Goal: Browse casually: Explore the website without a specific task or goal

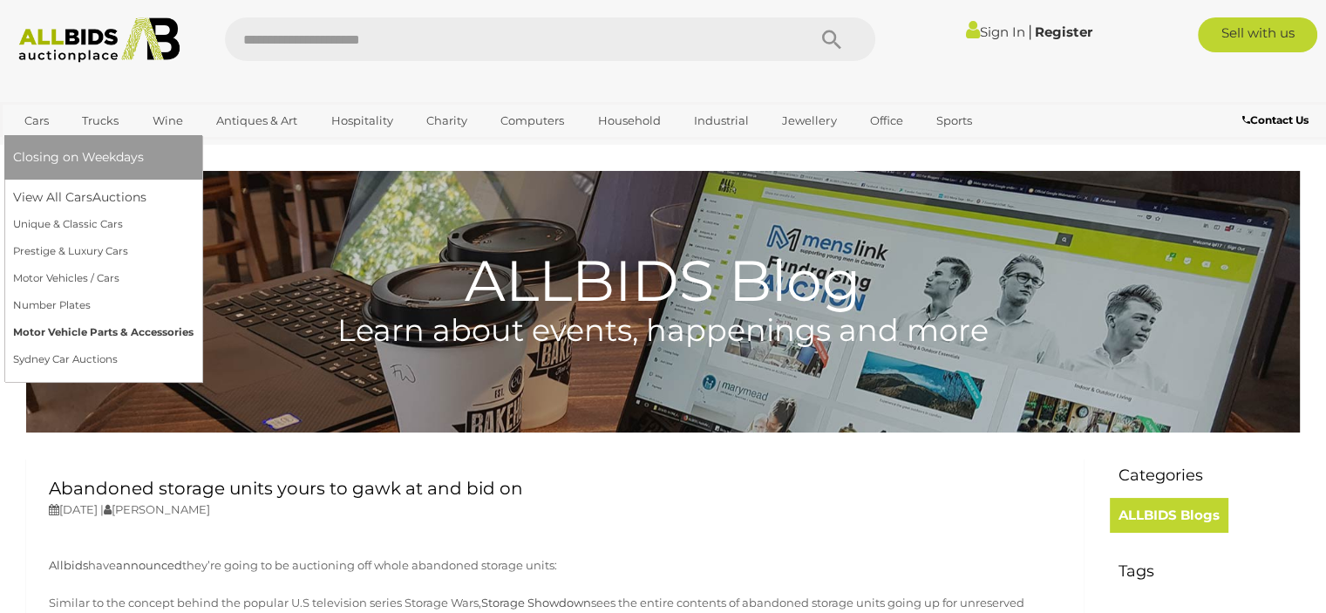
click at [127, 328] on link "Motor Vehicle Parts & Accessories" at bounding box center [103, 332] width 180 height 27
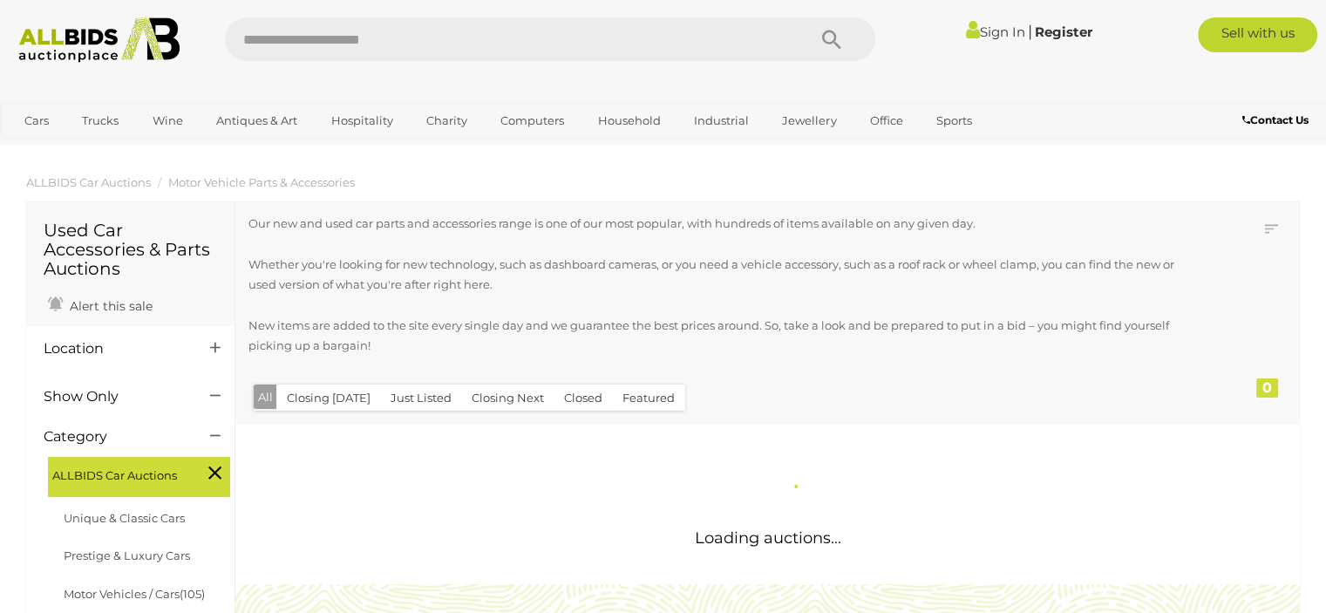
click at [129, 329] on div "Location" at bounding box center [130, 610] width 208 height 569
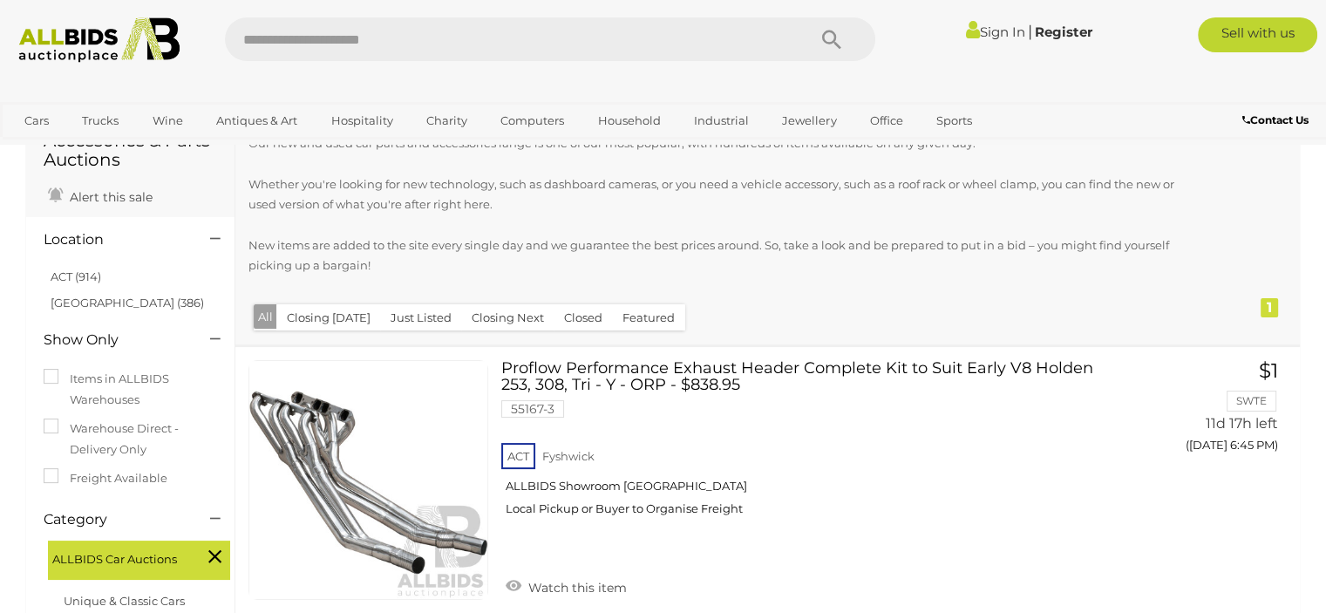
scroll to position [105, 0]
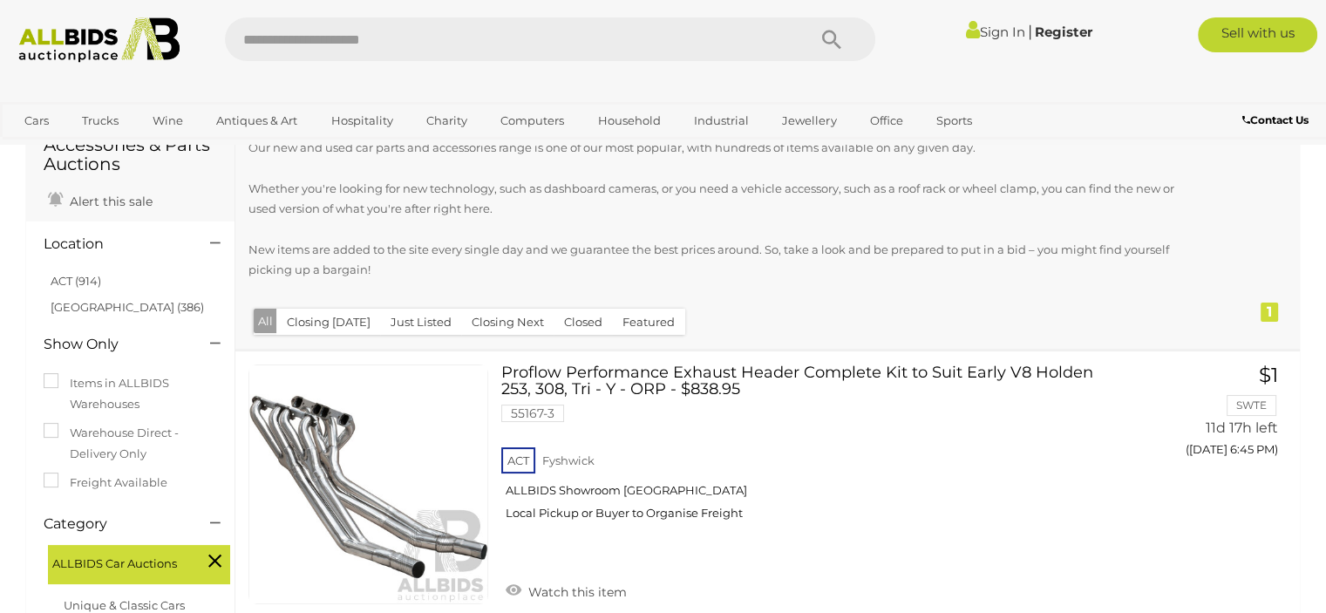
click at [348, 153] on p "Our new and used car parts and accessories range is one of our most popular, wi…" at bounding box center [717, 209] width 939 height 143
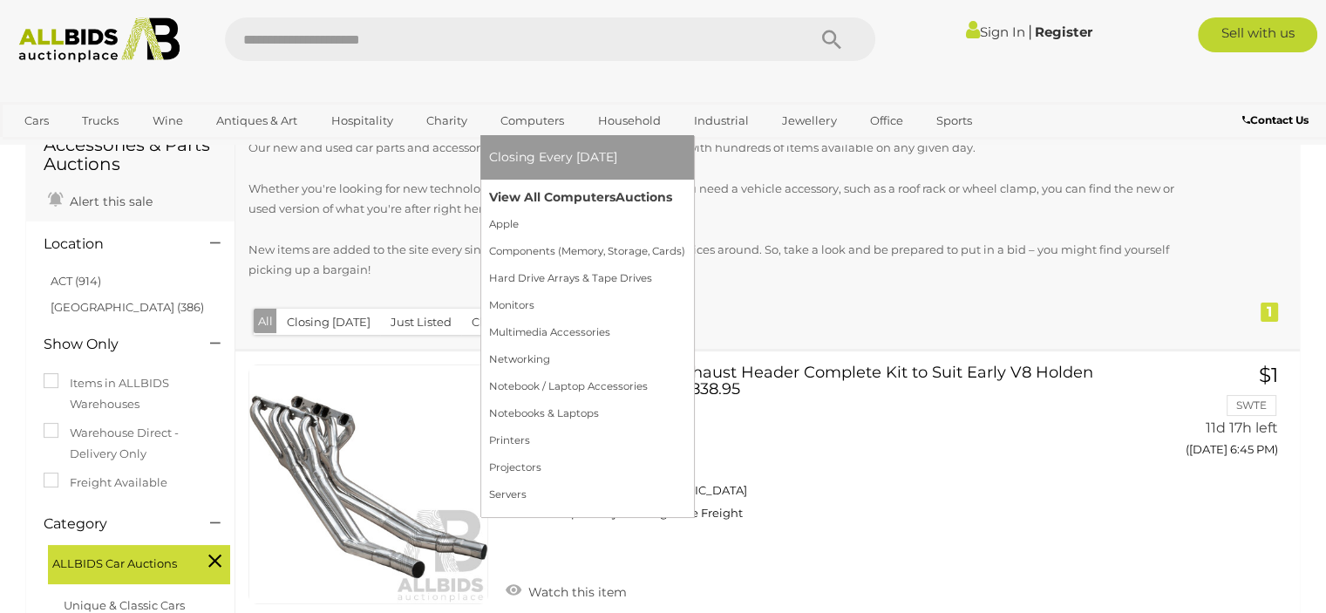
click at [598, 197] on link "View All Computers Auctions" at bounding box center [587, 197] width 196 height 27
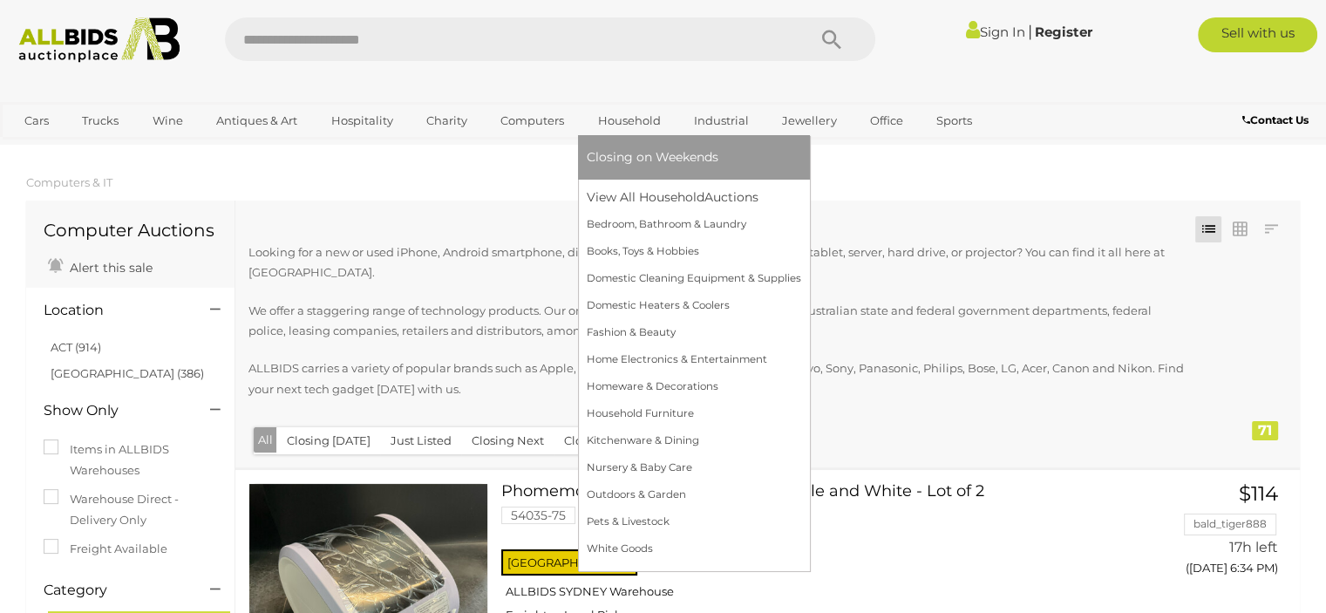
click at [621, 124] on link "Household" at bounding box center [629, 120] width 85 height 29
click at [674, 196] on link "View All Household Auctions" at bounding box center [694, 197] width 214 height 27
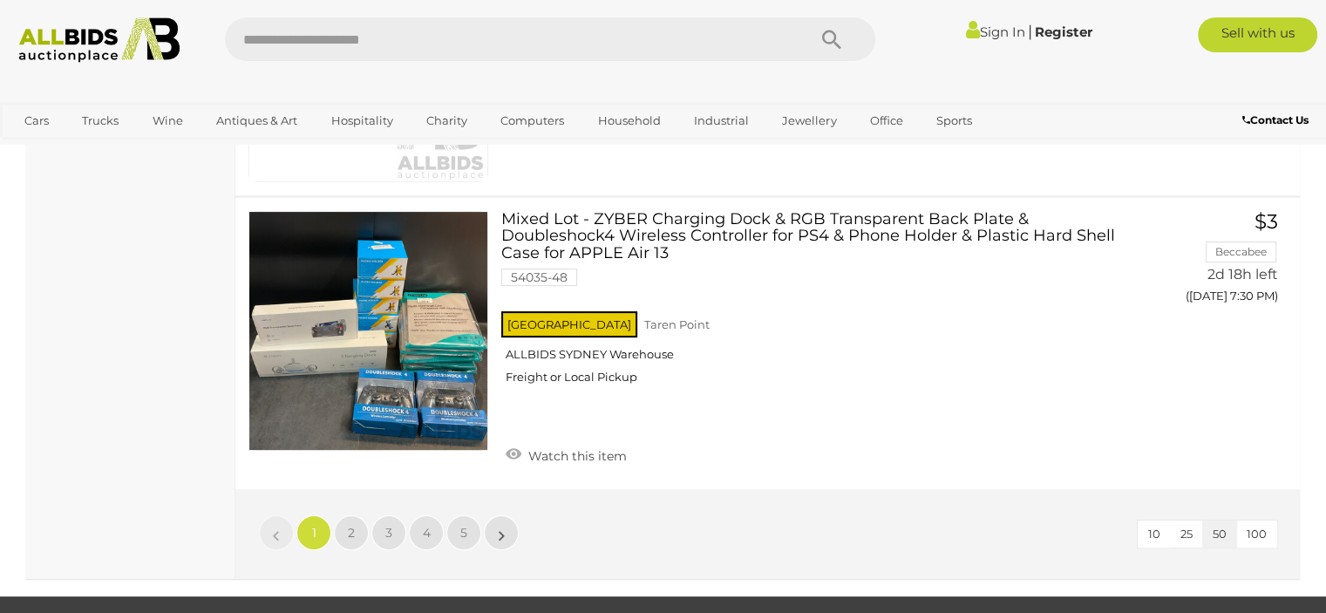
scroll to position [13517, 0]
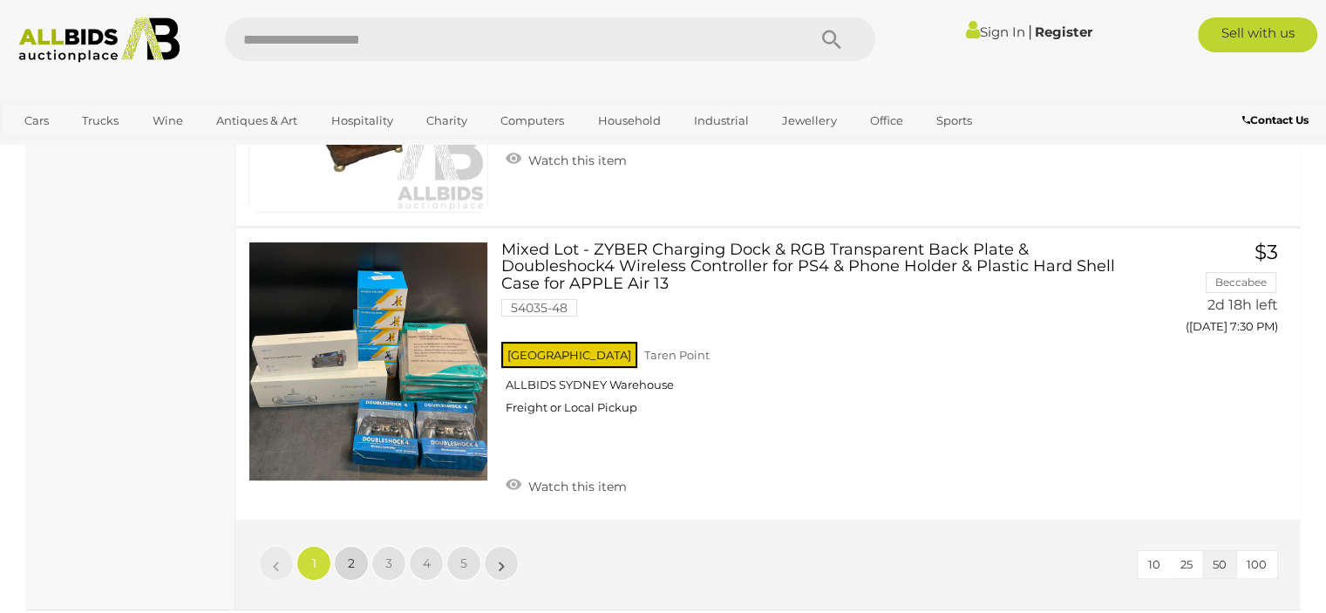
click at [352, 555] on span "2" at bounding box center [351, 563] width 7 height 16
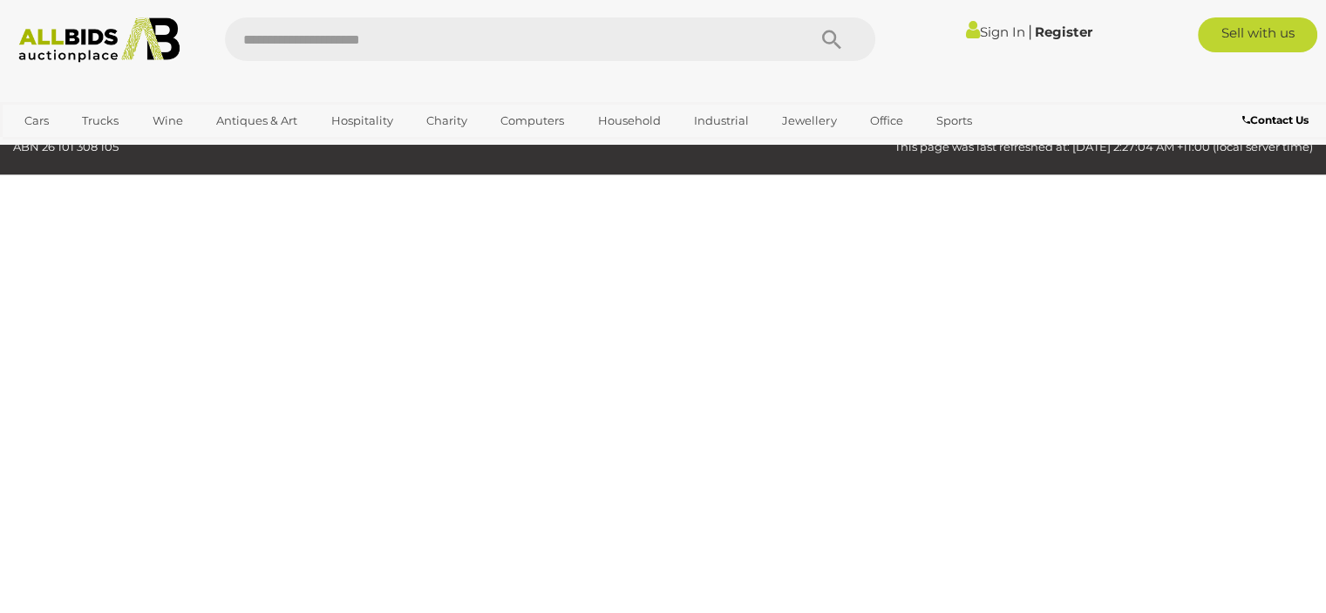
scroll to position [235, 0]
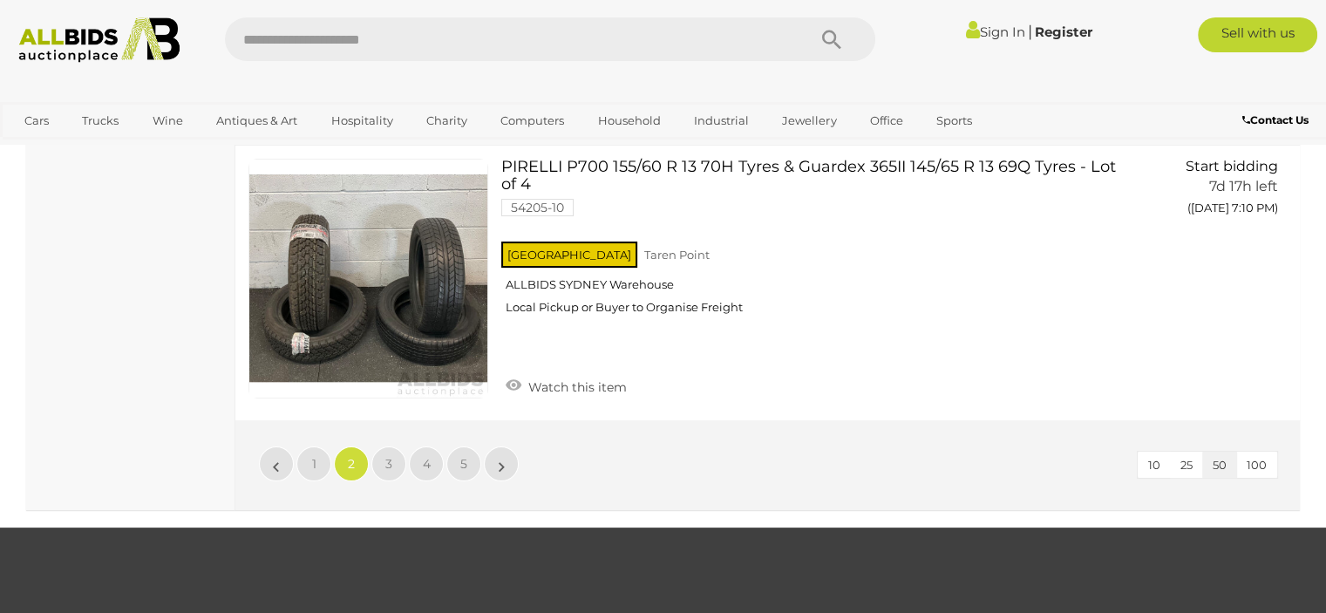
scroll to position [13533, 0]
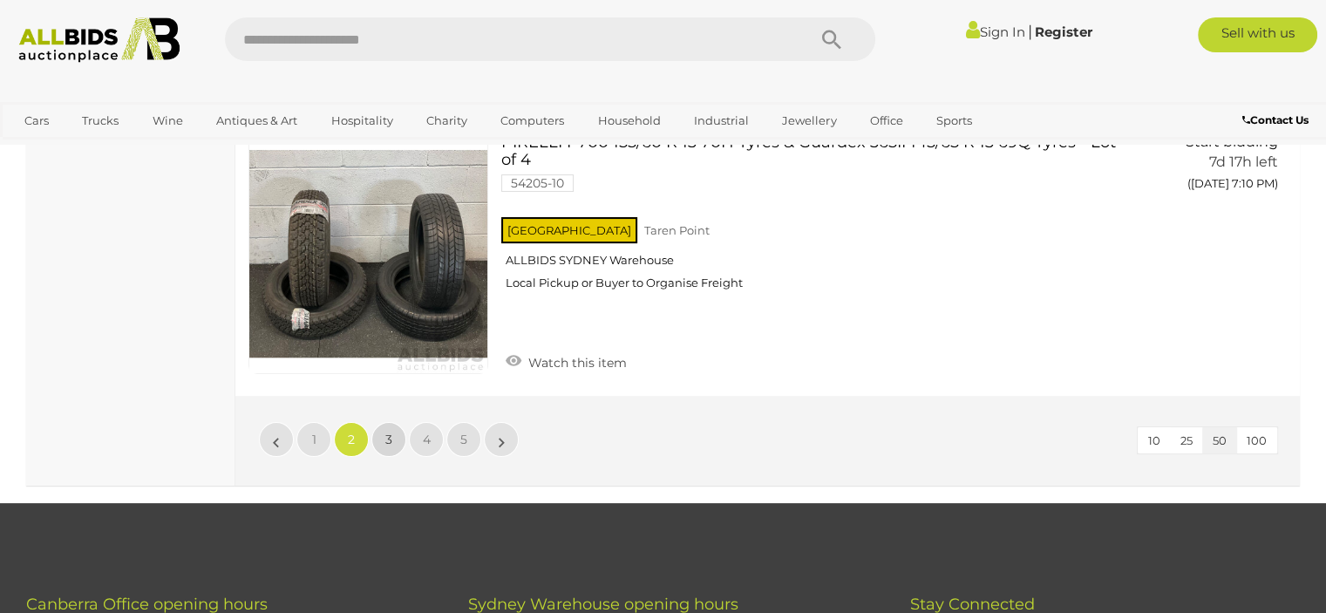
click at [388, 432] on span "3" at bounding box center [388, 440] width 7 height 16
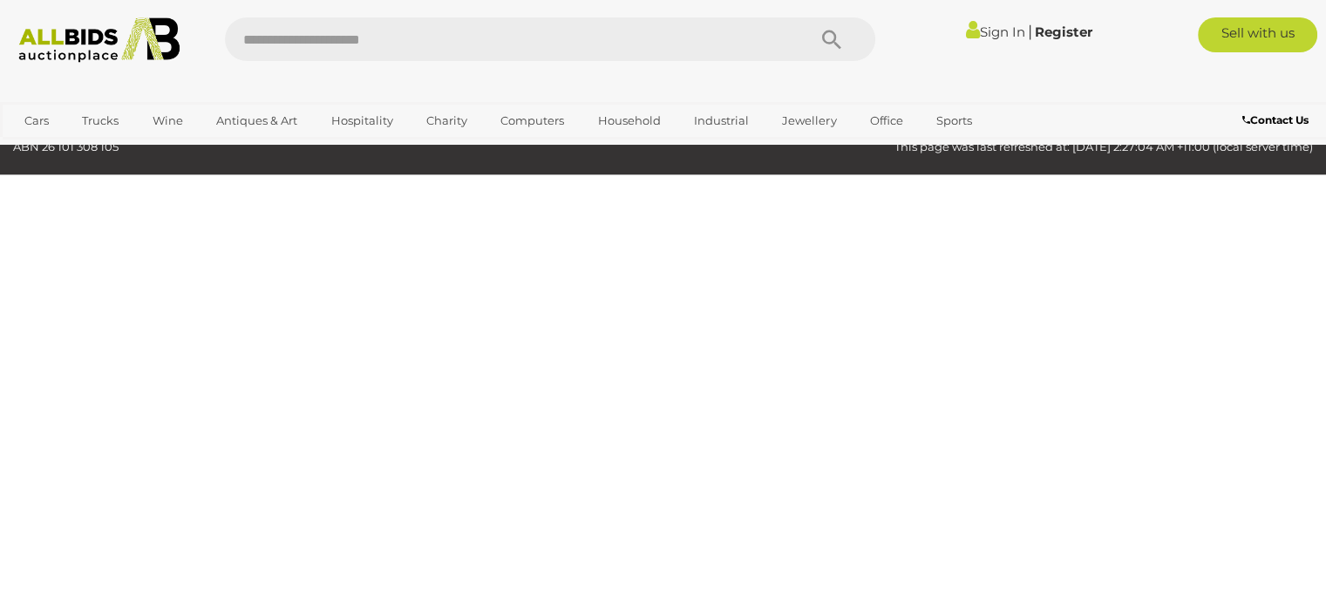
scroll to position [235, 0]
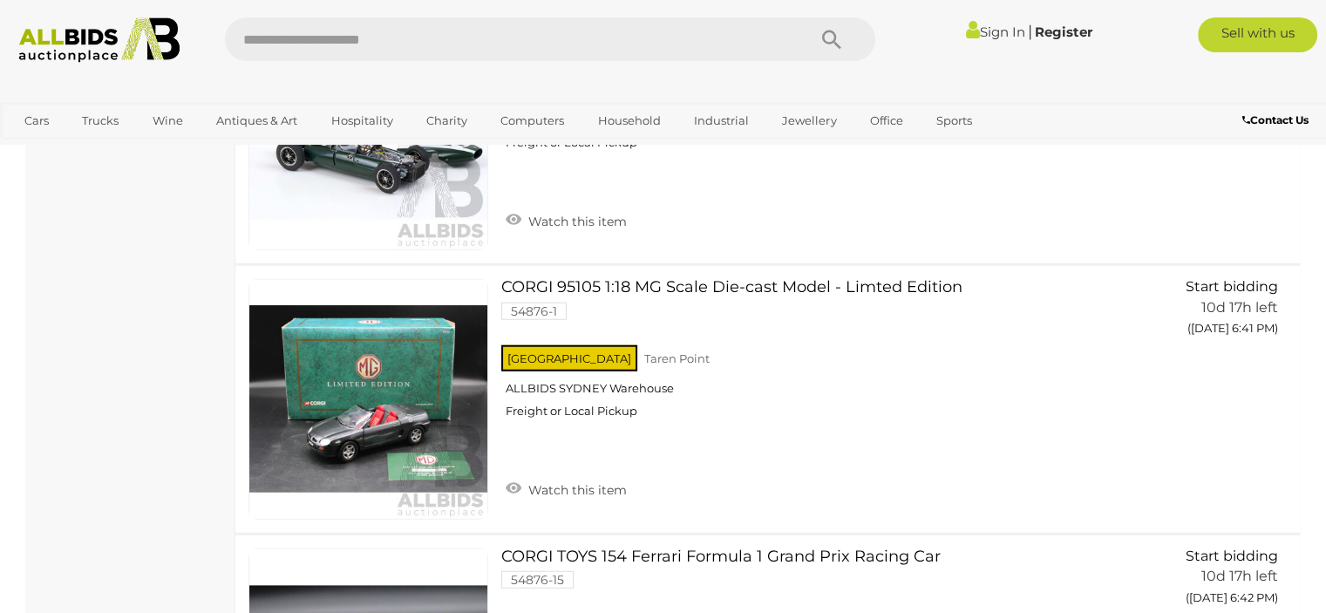
scroll to position [2682, 0]
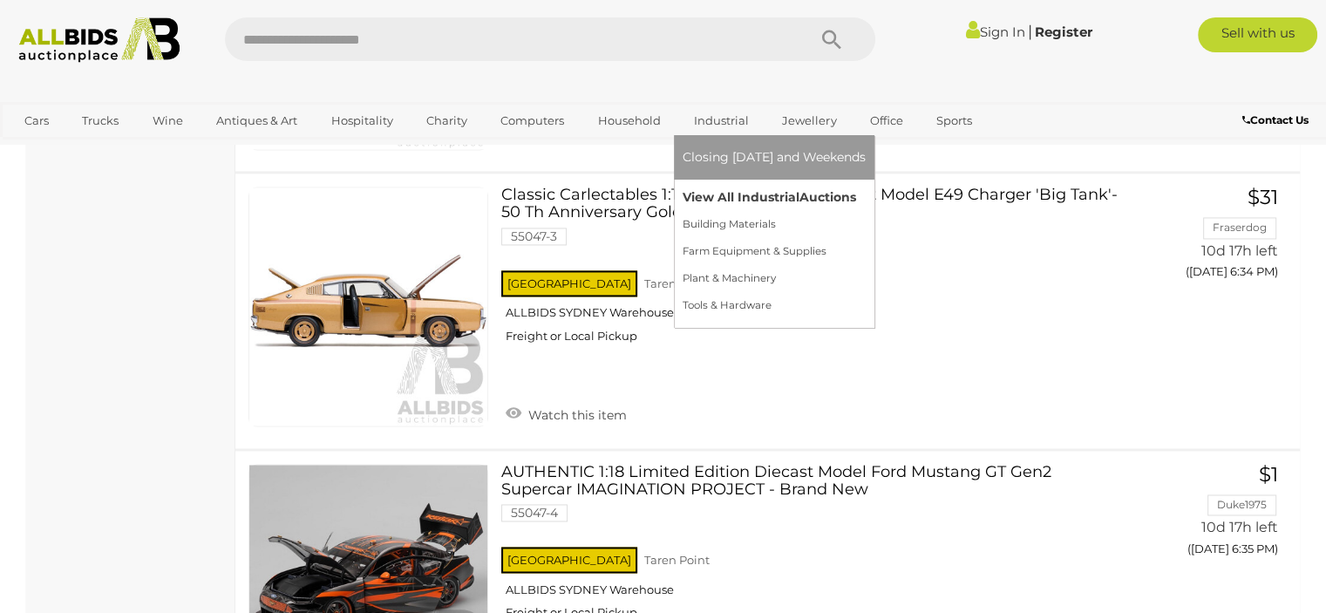
click at [774, 198] on link "View All Industrial Auctions" at bounding box center [774, 197] width 183 height 27
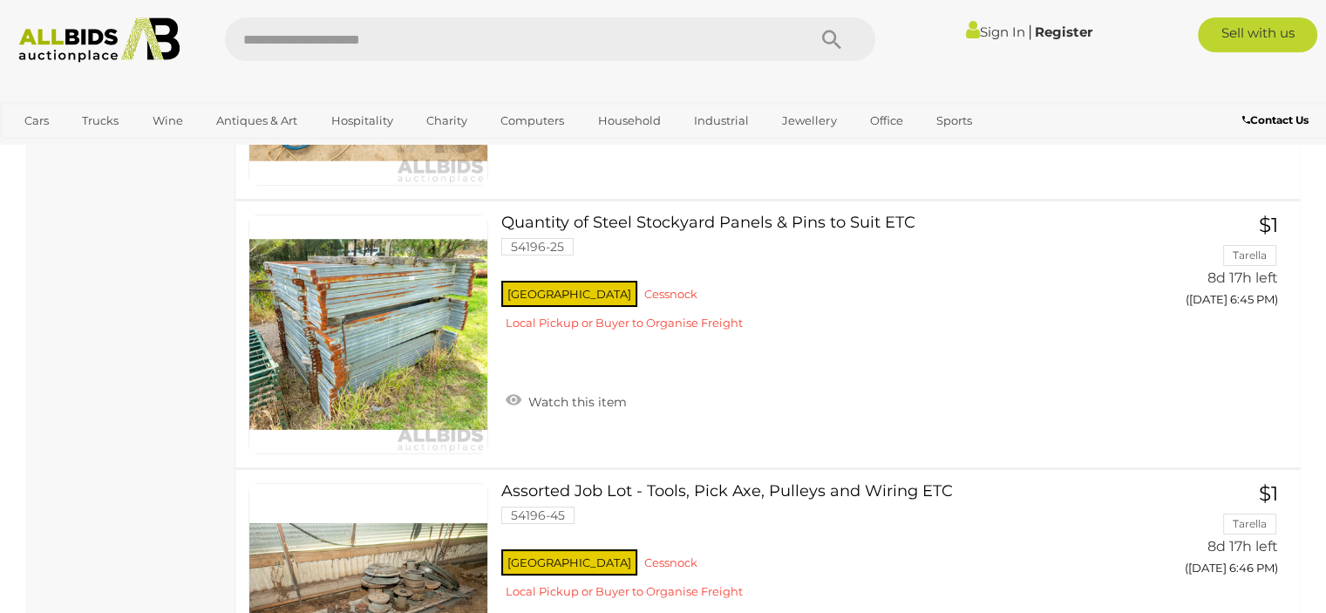
scroll to position [13717, 0]
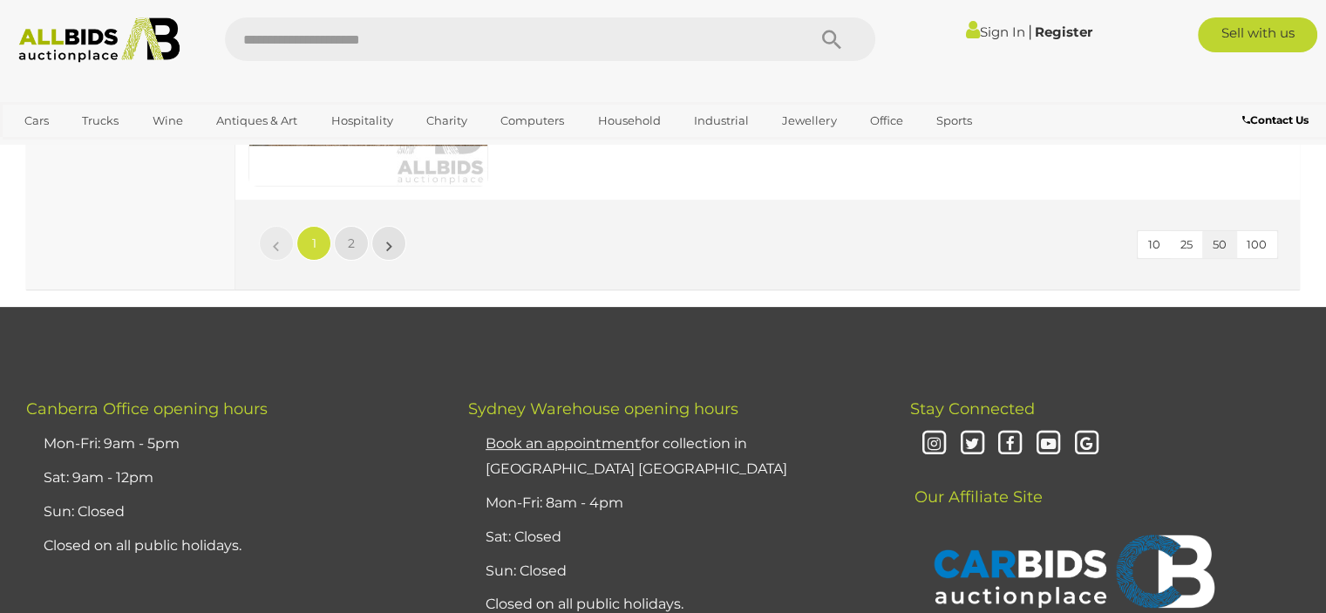
click at [387, 226] on li "»" at bounding box center [389, 243] width 34 height 35
click at [380, 226] on link "»" at bounding box center [388, 243] width 35 height 35
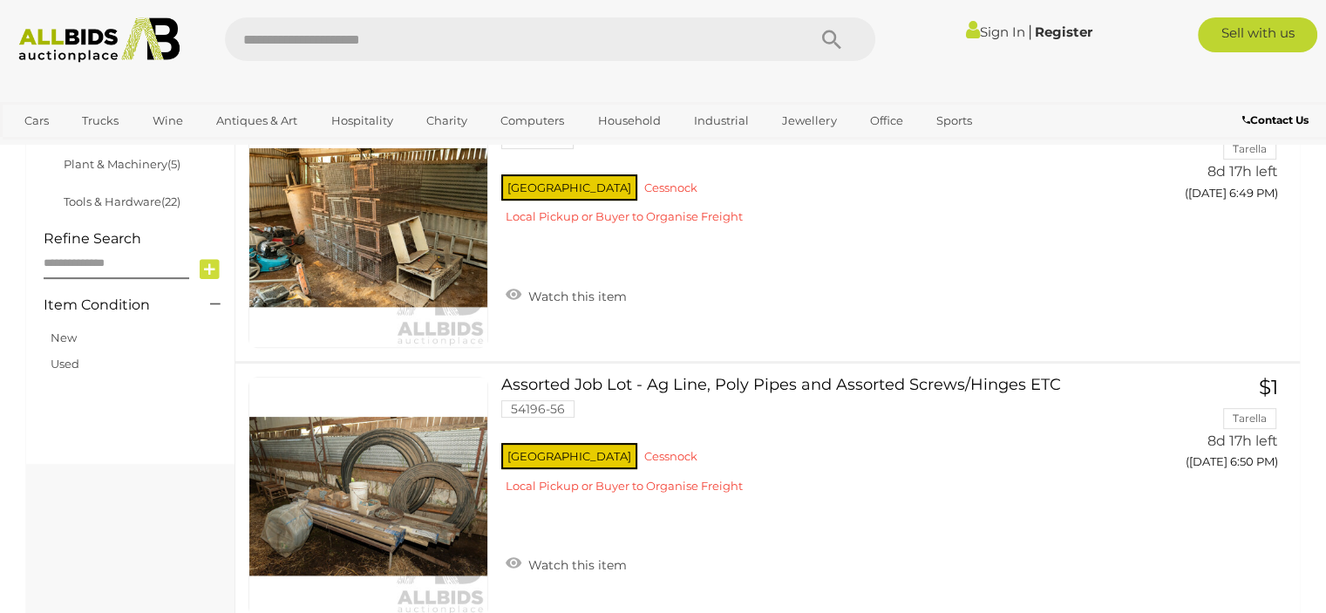
scroll to position [554, 0]
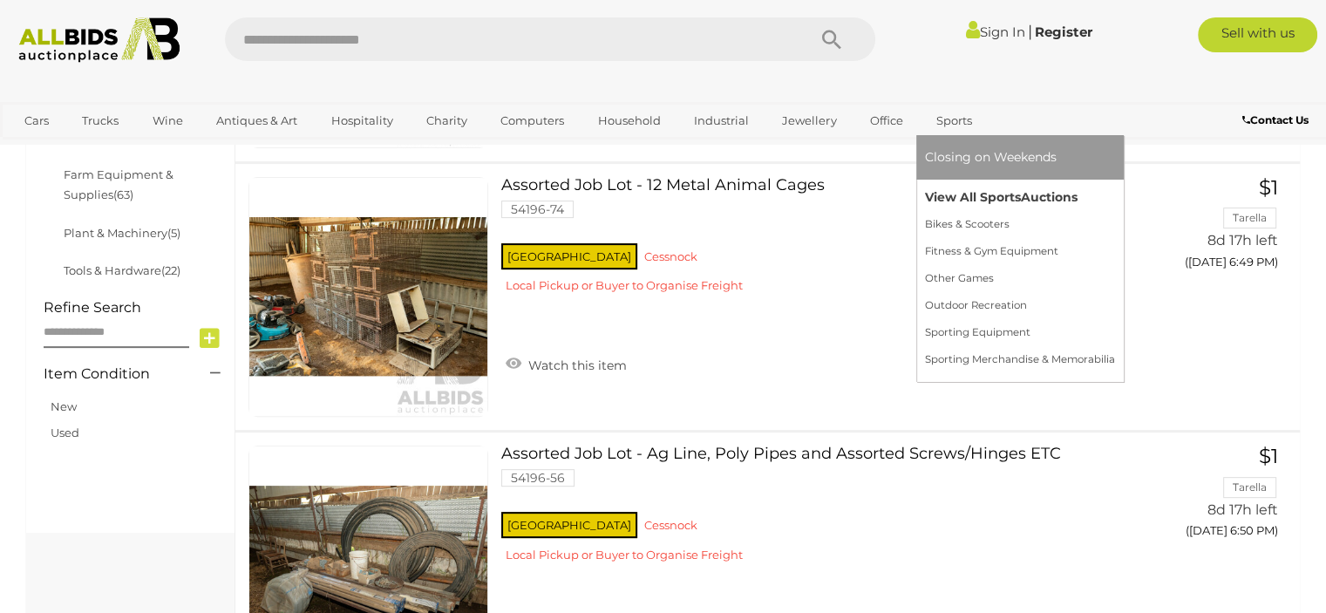
click at [962, 198] on link "View All Sports Auctions" at bounding box center [1020, 197] width 190 height 27
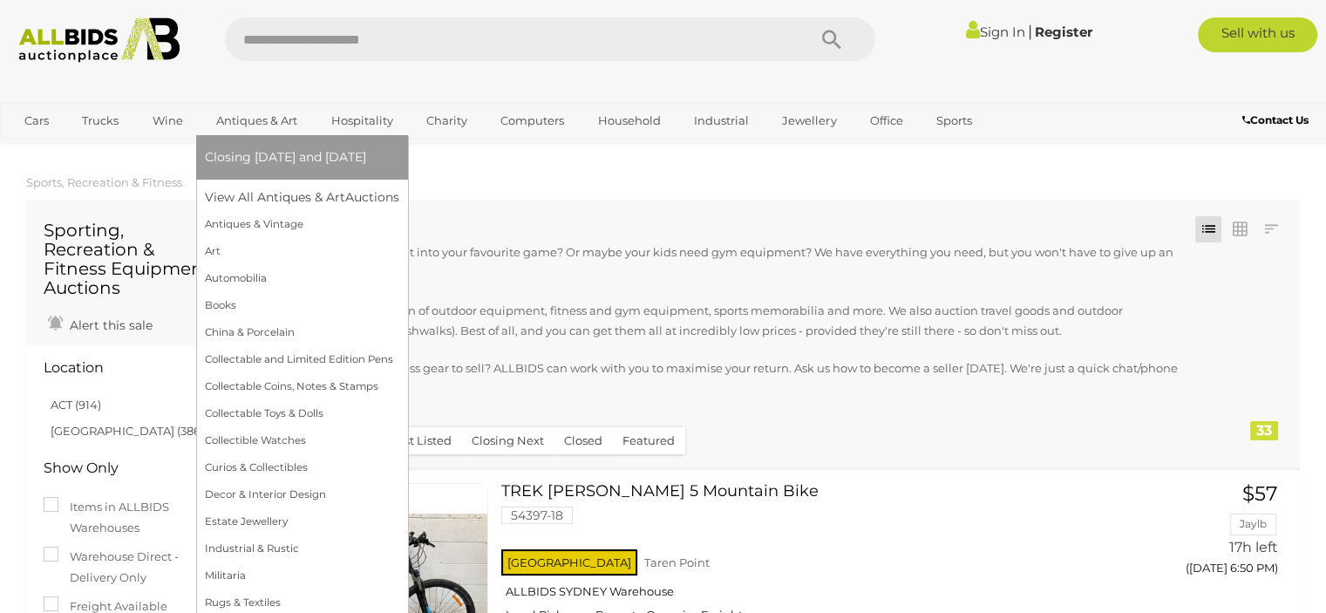
scroll to position [35, 0]
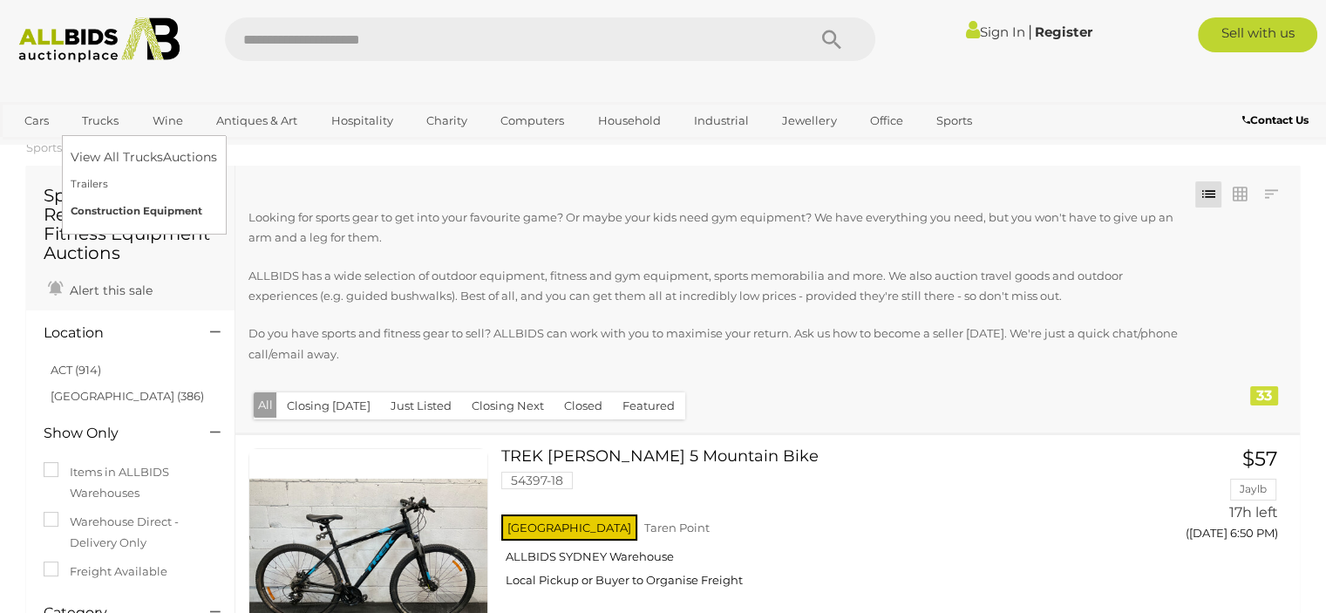
click at [129, 201] on link "Construction Equipment" at bounding box center [144, 211] width 146 height 27
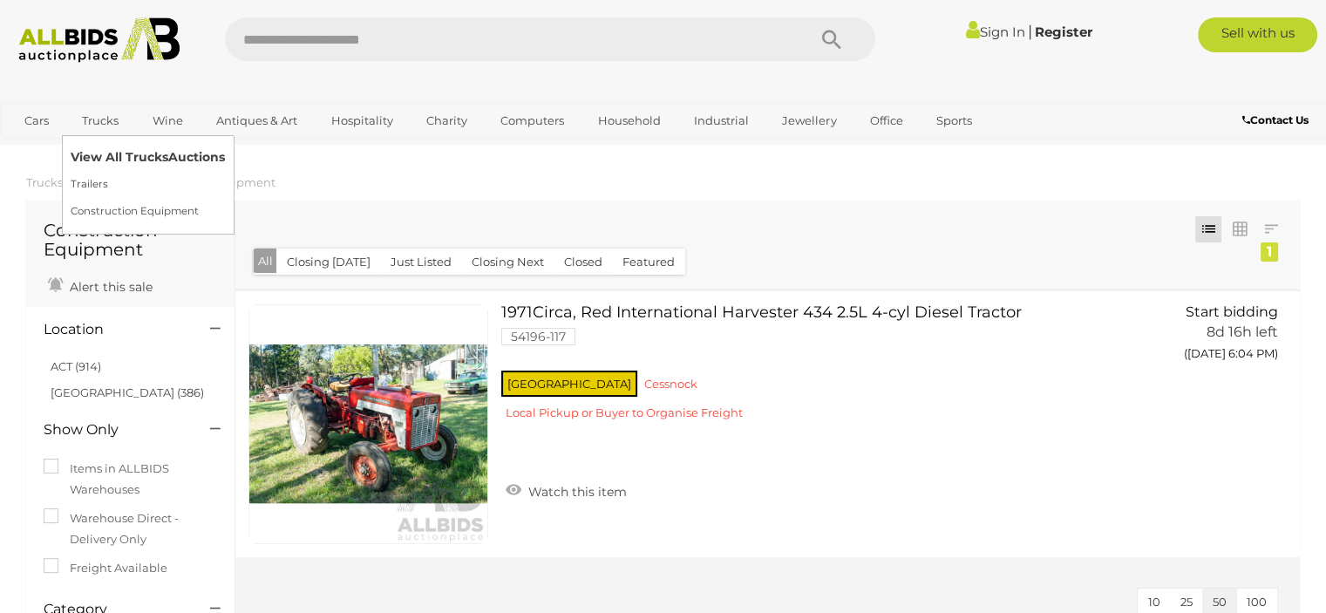
click at [117, 159] on link "View All Trucks Auctions" at bounding box center [148, 157] width 154 height 27
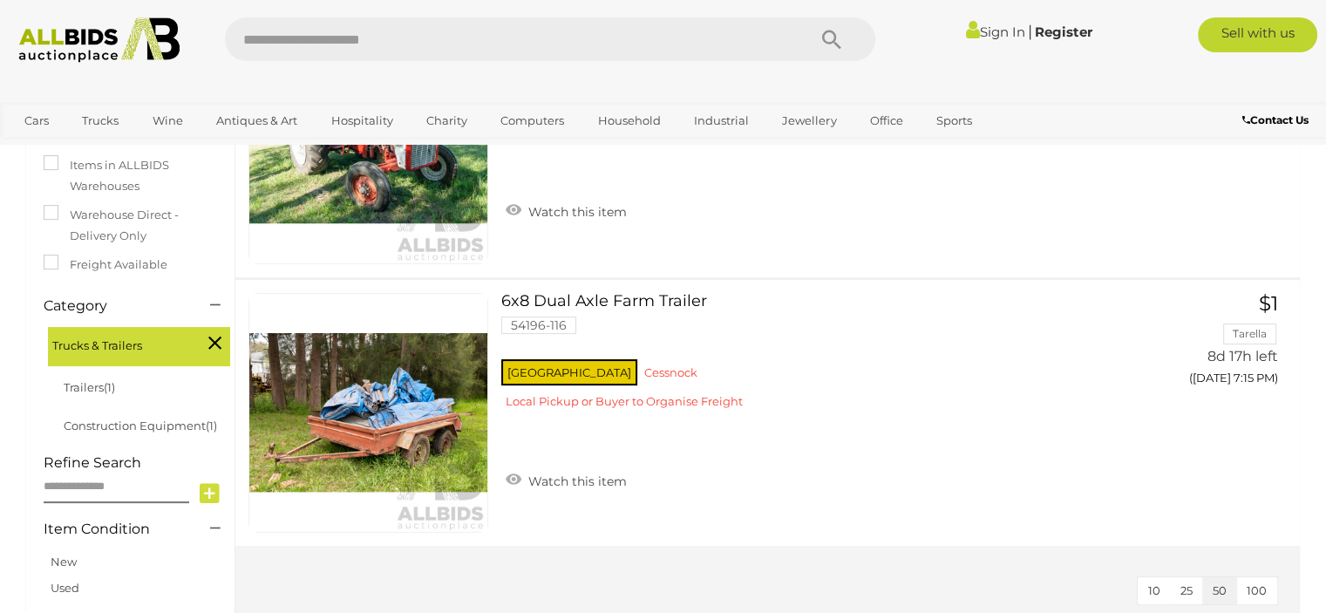
scroll to position [244, 0]
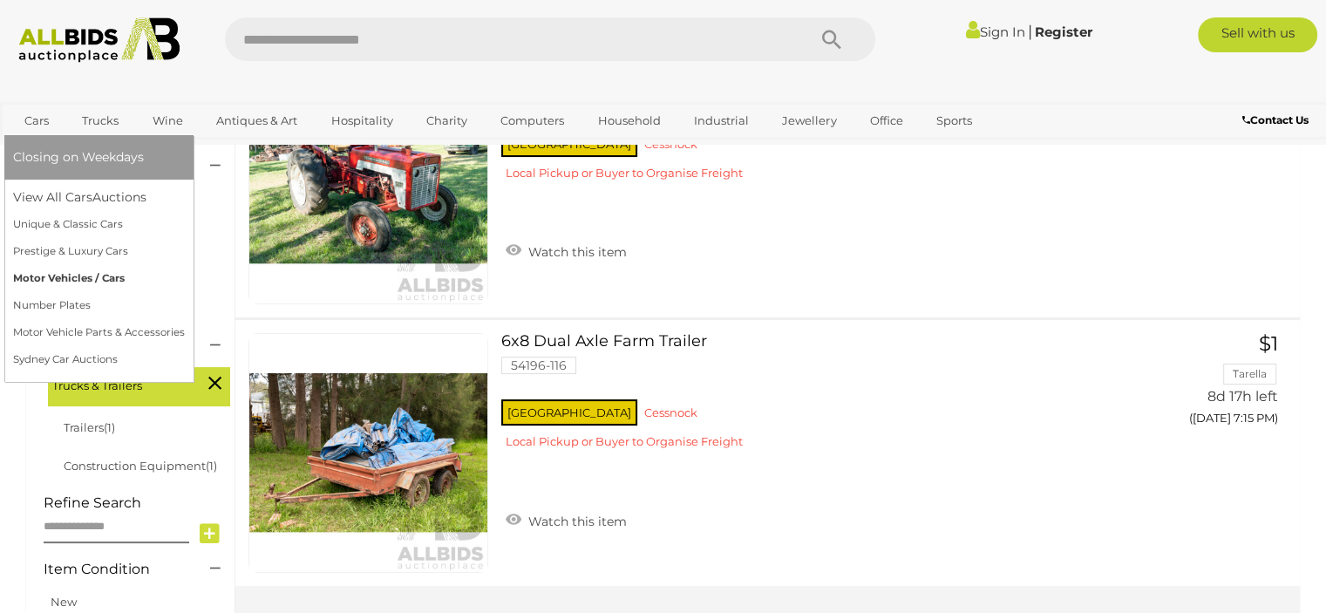
click at [115, 276] on link "Motor Vehicles / Cars" at bounding box center [99, 278] width 172 height 27
